Goal: Task Accomplishment & Management: Use online tool/utility

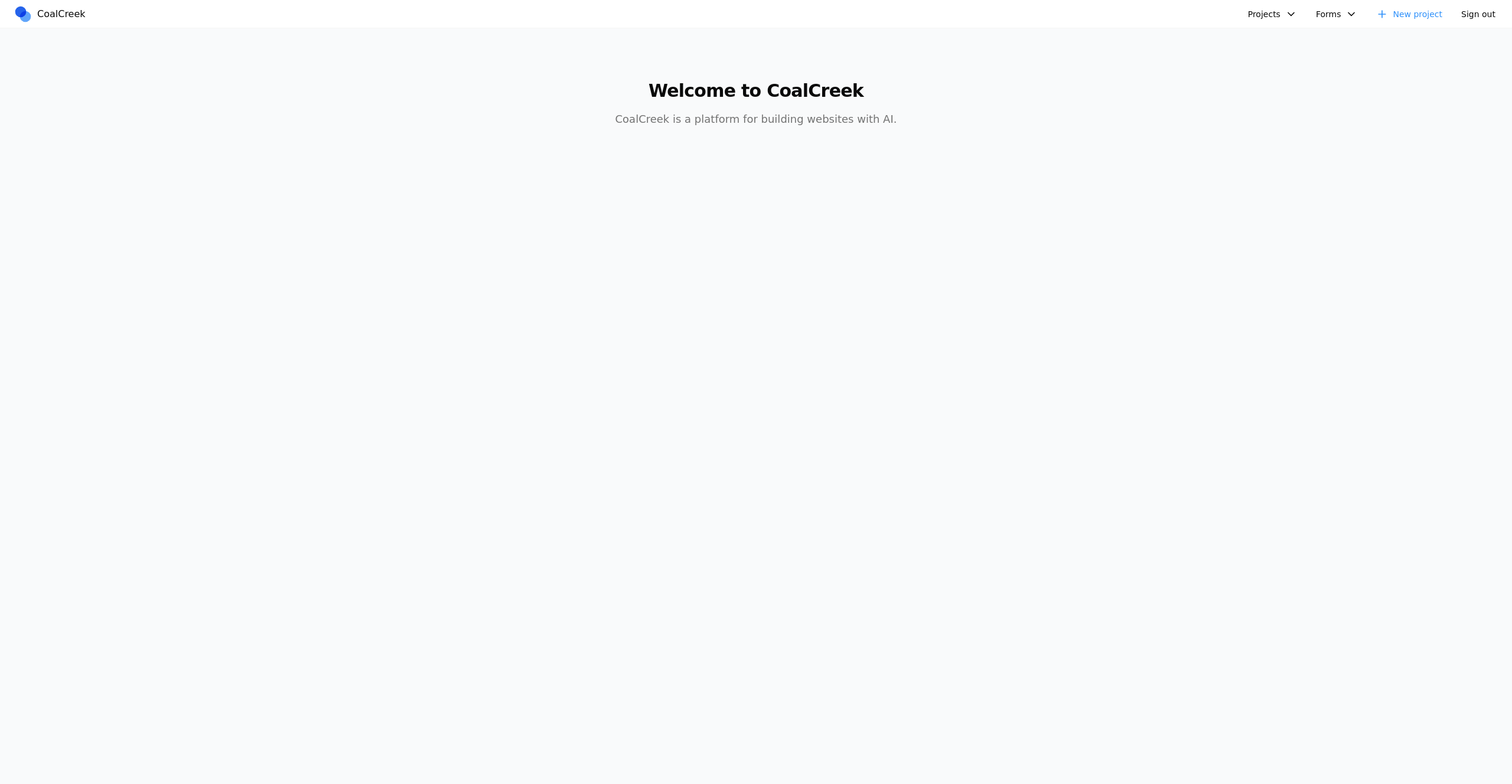
click at [1275, 14] on button "Projects" at bounding box center [1273, 14] width 64 height 18
click at [1312, 124] on link "mexican food site" at bounding box center [1304, 121] width 110 height 20
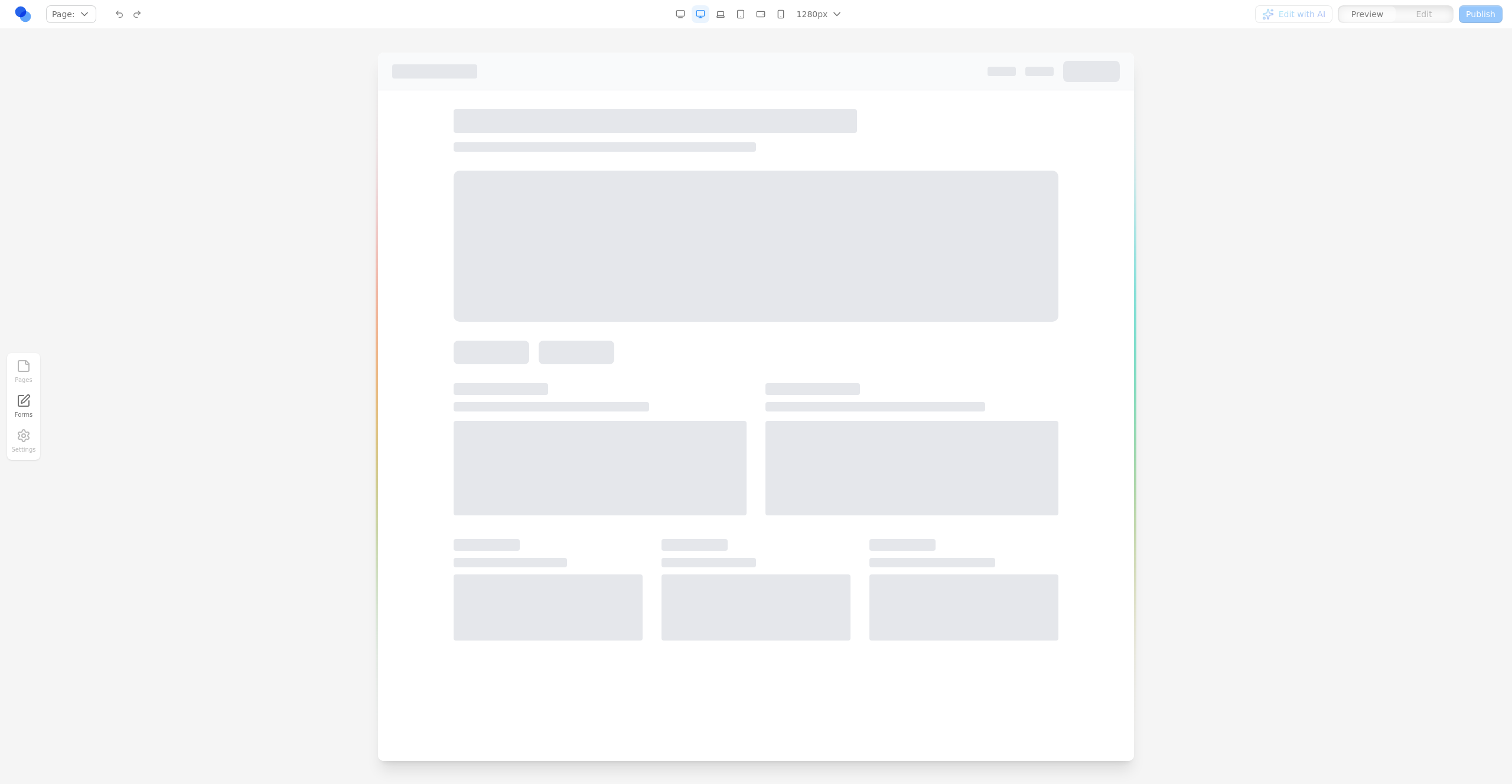
drag, startPoint x: 973, startPoint y: 248, endPoint x: 954, endPoint y: 245, distance: 19.2
click at [971, 245] on div at bounding box center [756, 245] width 605 height 151
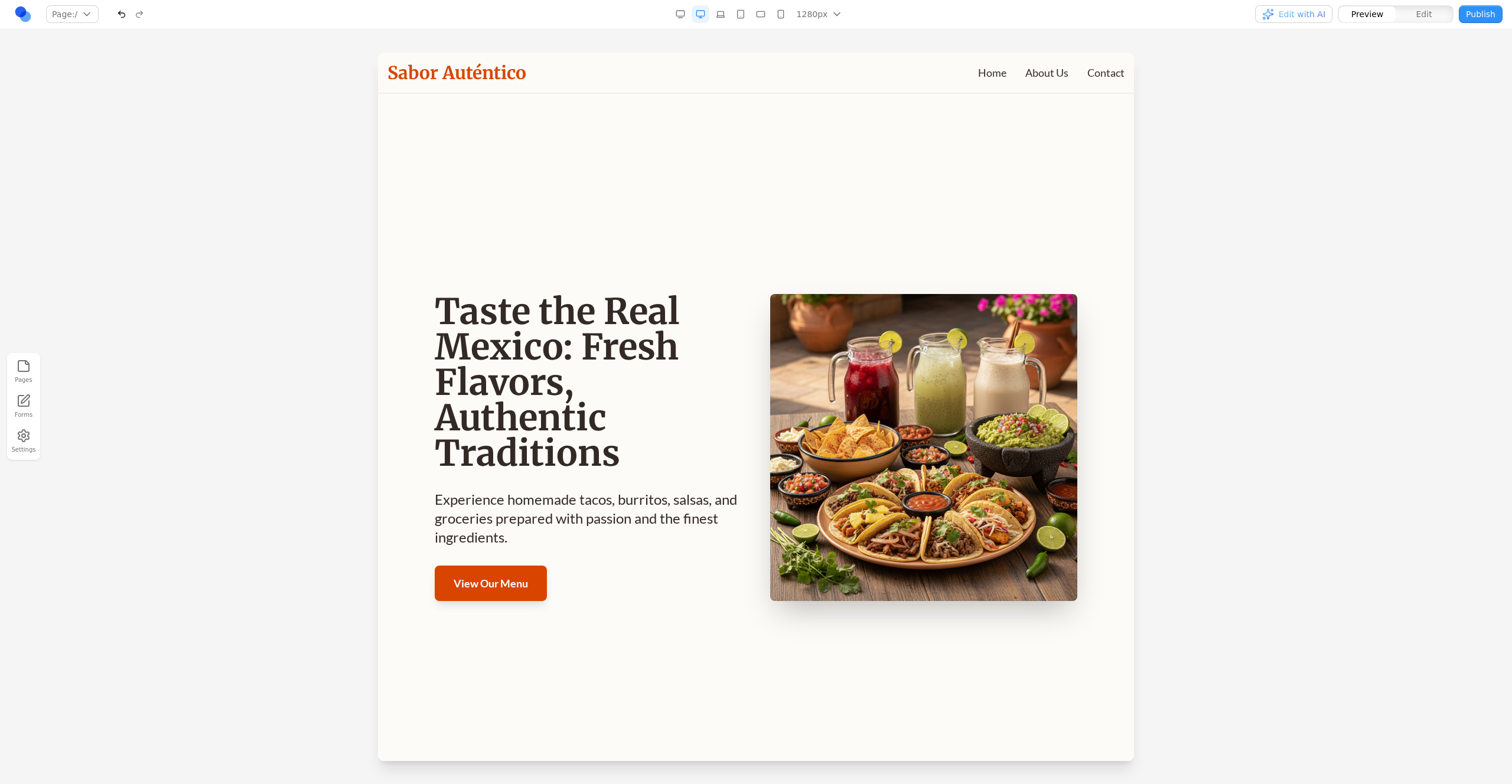
click at [122, 8] on button "button" at bounding box center [122, 14] width 18 height 18
click at [123, 17] on div at bounding box center [131, 14] width 35 height 18
click at [129, 19] on div at bounding box center [131, 14] width 35 height 18
click at [29, 10] on link at bounding box center [23, 14] width 18 height 18
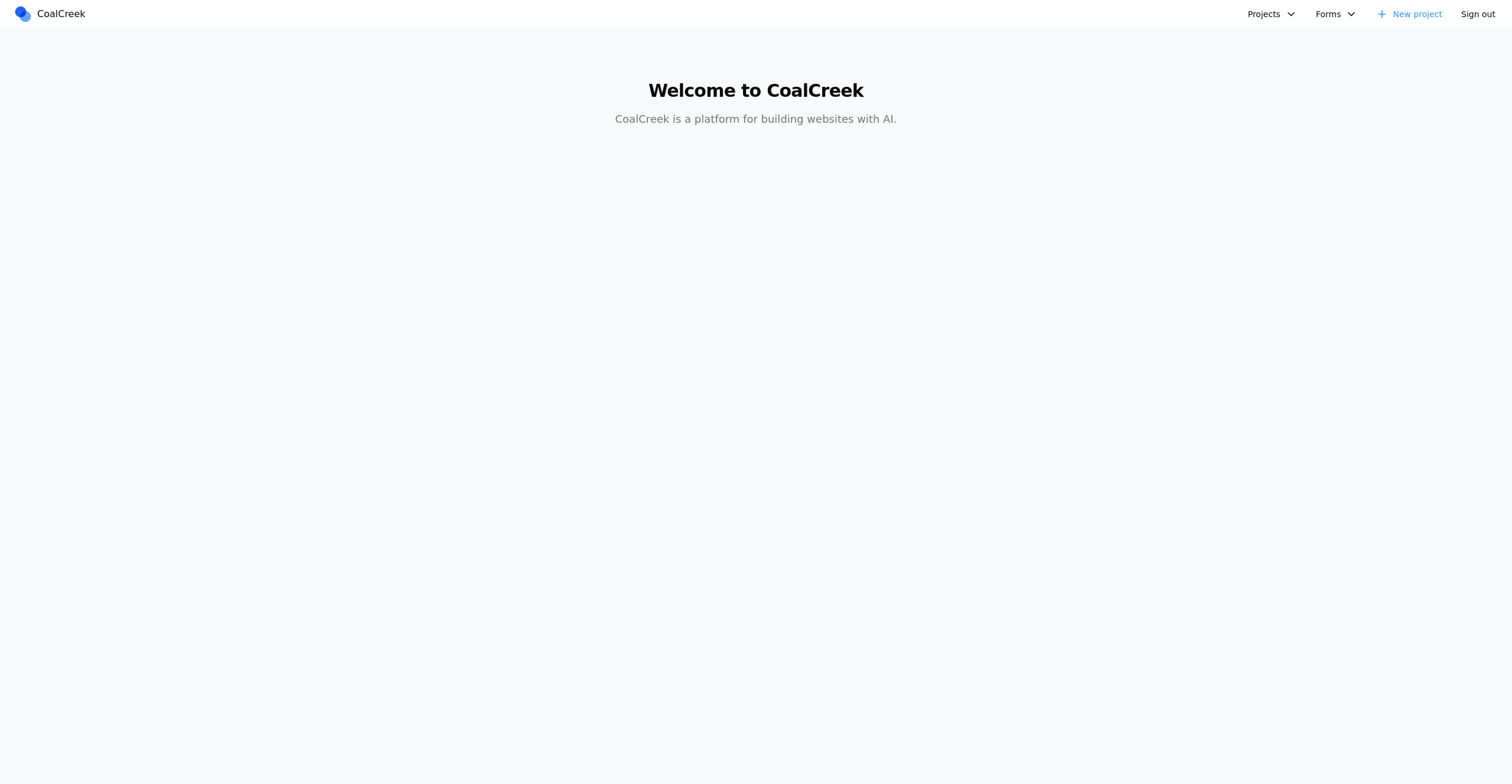
click at [1288, 13] on button "Projects" at bounding box center [1273, 14] width 64 height 18
click at [1280, 79] on link "golf course" at bounding box center [1304, 80] width 110 height 20
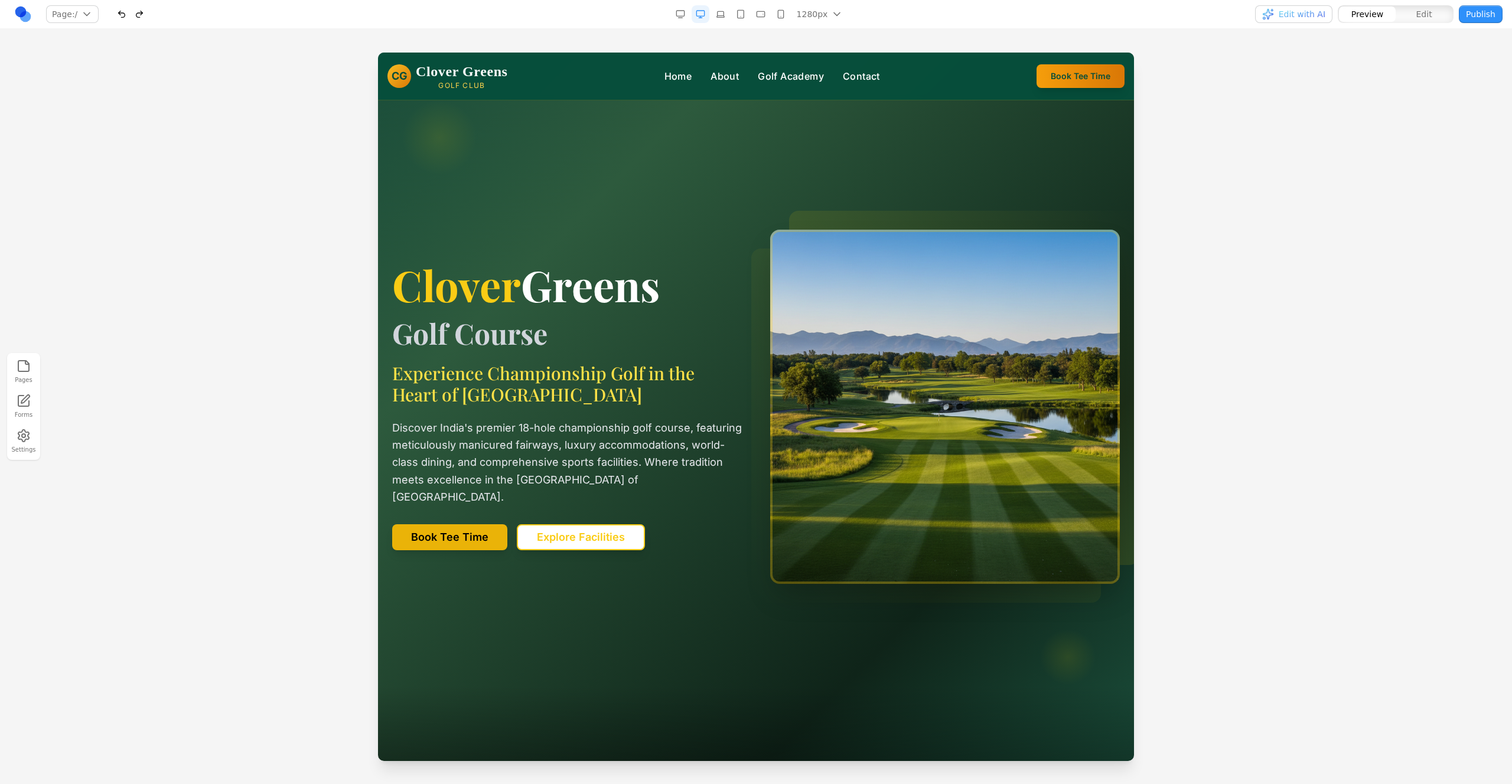
click at [120, 11] on button "button" at bounding box center [122, 14] width 18 height 18
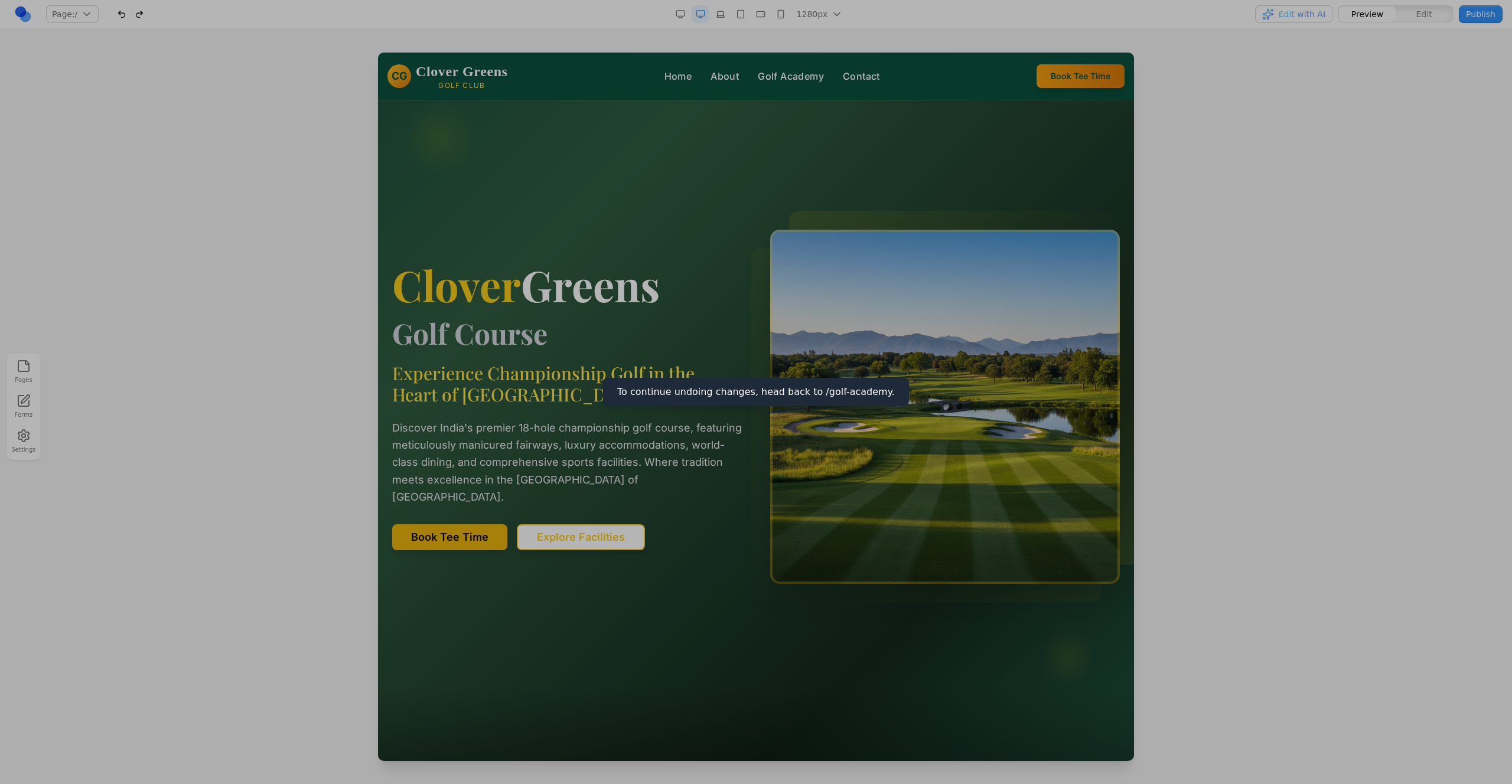
click at [120, 11] on div at bounding box center [756, 392] width 1512 height 784
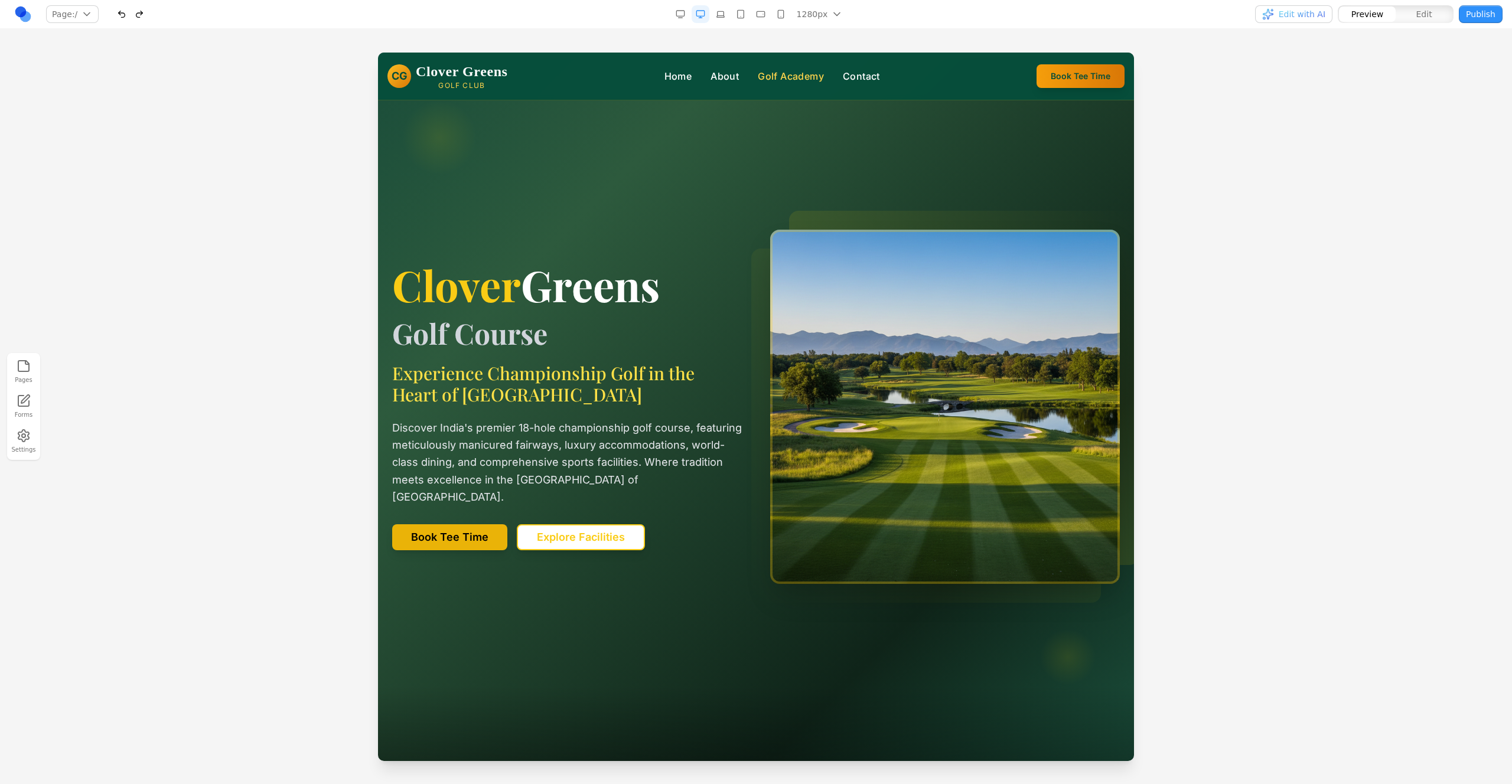
click at [814, 72] on link "Golf Academy" at bounding box center [790, 76] width 66 height 14
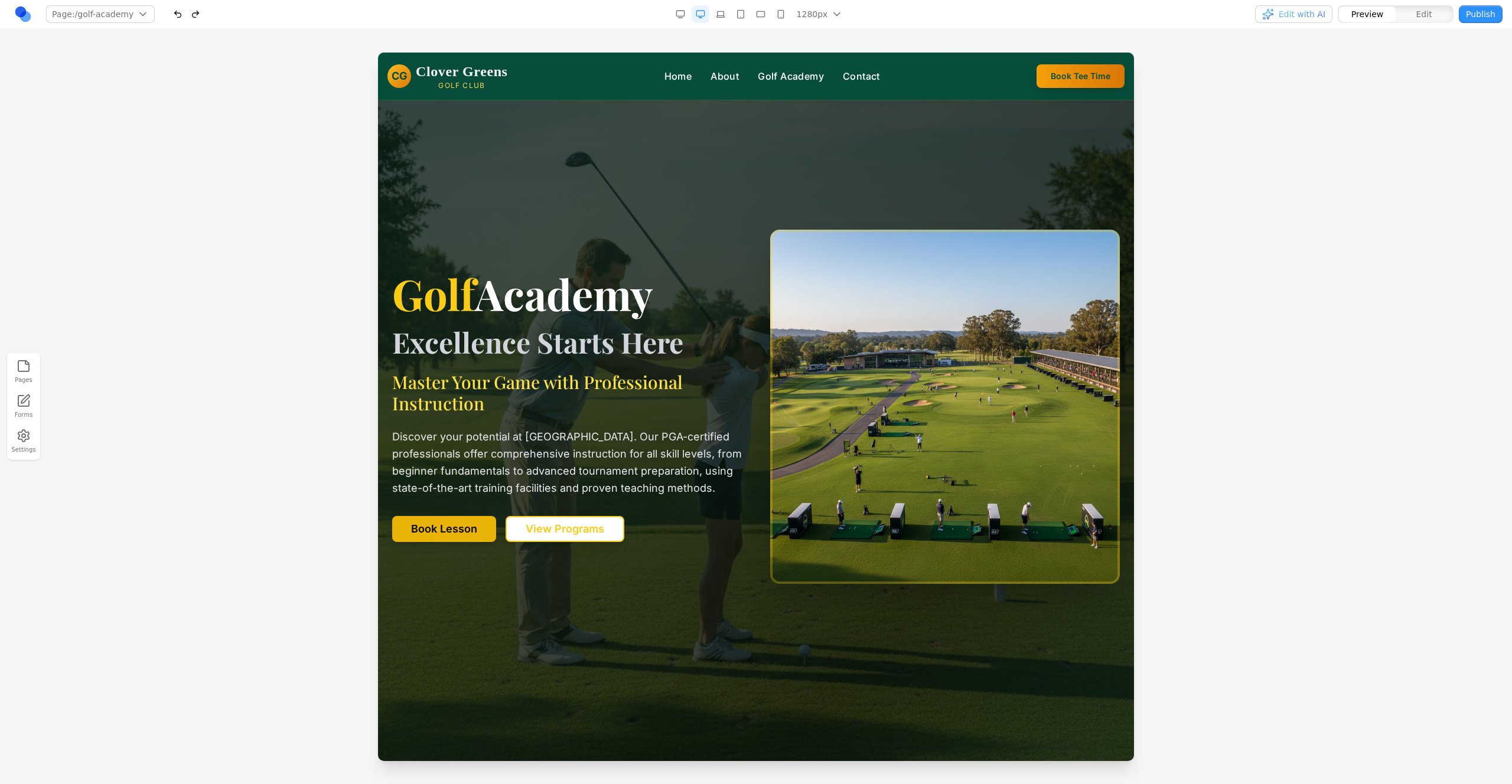
click at [170, 12] on button "button" at bounding box center [178, 14] width 18 height 18
